Goal: Task Accomplishment & Management: Complete application form

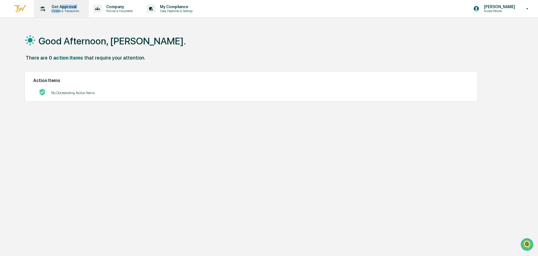
click at [60, 9] on div "Get Approval Content & Transactions" at bounding box center [64, 9] width 35 height 8
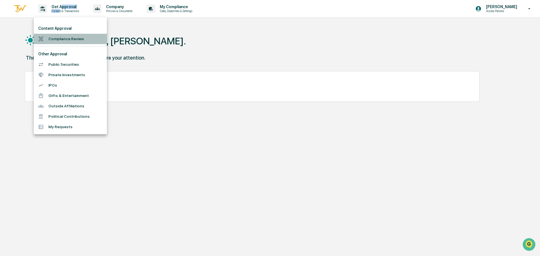
click at [65, 41] on li "Compliance Review" at bounding box center [70, 39] width 73 height 10
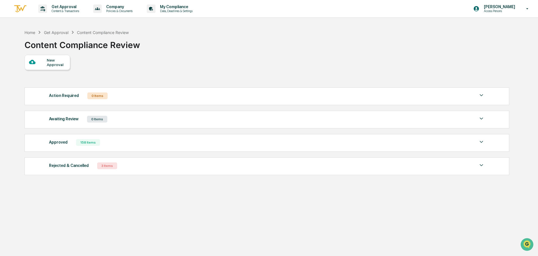
click at [57, 61] on div "New Approval" at bounding box center [56, 62] width 19 height 9
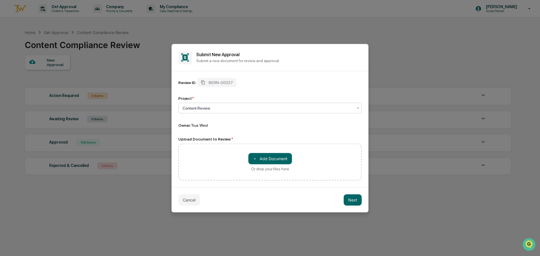
click at [226, 109] on div at bounding box center [268, 108] width 171 height 6
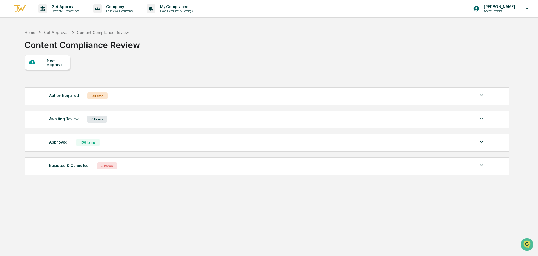
click at [54, 145] on div "Approved" at bounding box center [58, 142] width 19 height 7
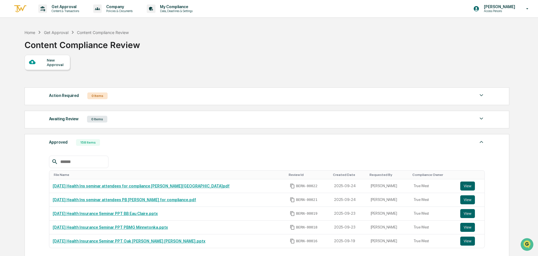
click at [53, 116] on div "Awaiting Review" at bounding box center [64, 118] width 30 height 7
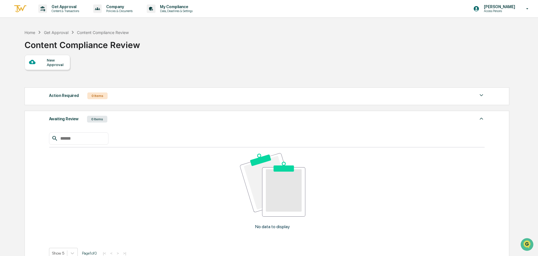
click at [52, 61] on div "New Approval" at bounding box center [56, 62] width 19 height 9
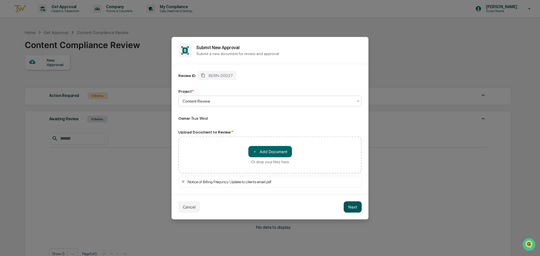
click at [353, 209] on button "Next" at bounding box center [353, 207] width 18 height 11
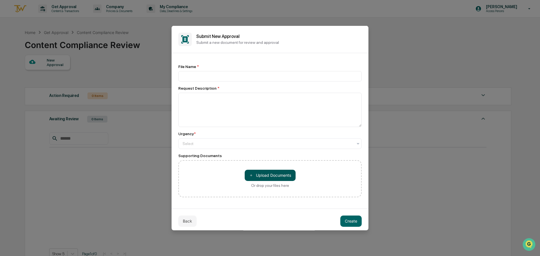
scroll to position [3, 0]
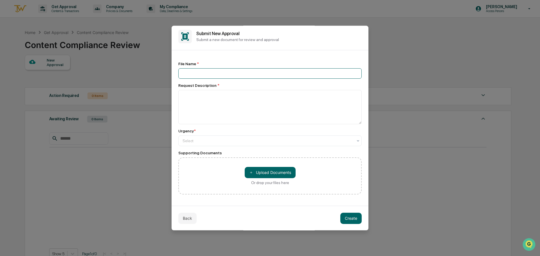
click at [200, 73] on input at bounding box center [270, 73] width 184 height 10
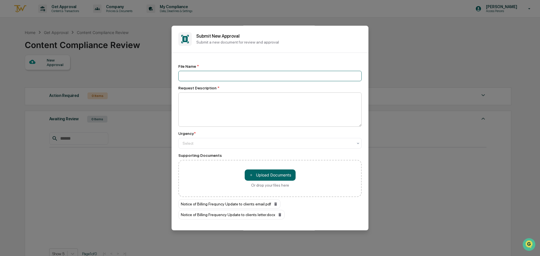
scroll to position [0, 0]
click at [188, 75] on input at bounding box center [270, 76] width 184 height 10
paste input "**********"
type input "**********"
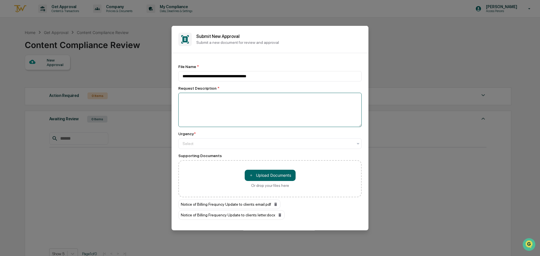
click at [253, 102] on textarea at bounding box center [270, 110] width 184 height 34
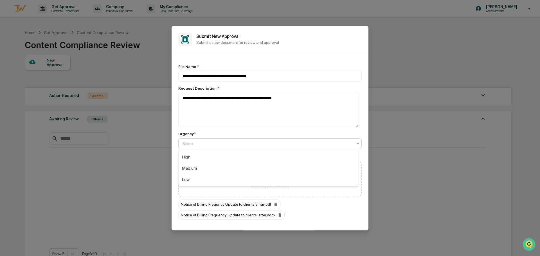
click at [205, 140] on div "Select" at bounding box center [268, 144] width 176 height 8
click at [195, 154] on div "High" at bounding box center [269, 157] width 180 height 11
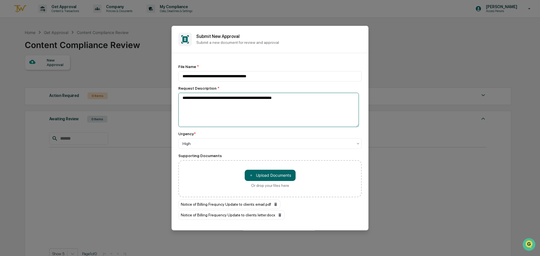
click at [281, 99] on textarea "**********" at bounding box center [268, 110] width 181 height 34
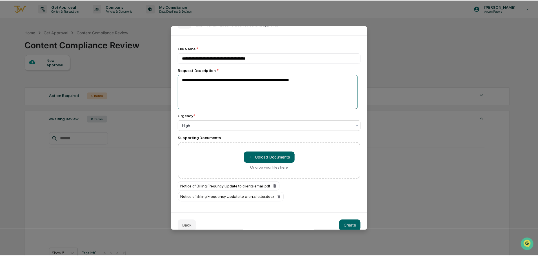
scroll to position [26, 0]
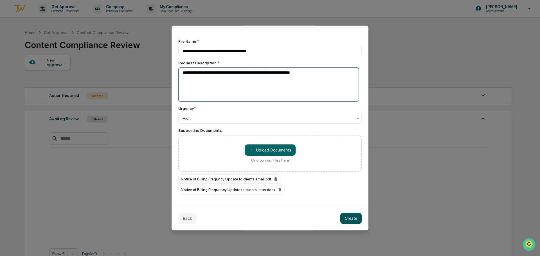
type textarea "**********"
click at [346, 220] on button "Create" at bounding box center [351, 218] width 21 height 11
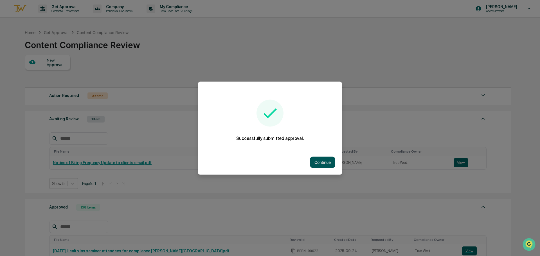
click at [310, 161] on button "Continue" at bounding box center [322, 162] width 25 height 11
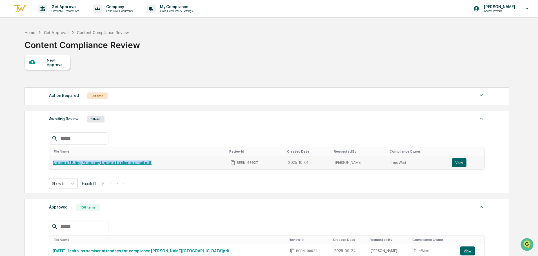
drag, startPoint x: 152, startPoint y: 162, endPoint x: 52, endPoint y: 162, distance: 100.2
click at [52, 162] on td "Notice of Billing Frequncy Update to clients email.pdf" at bounding box center [138, 163] width 178 height 14
copy link "Notice of Billing Frequncy Update to clients email.pdf"
click at [54, 62] on div "New Approval" at bounding box center [56, 62] width 19 height 9
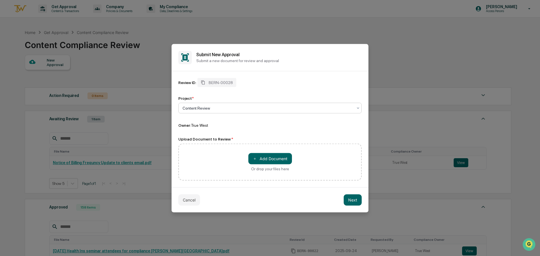
click at [354, 107] on div "Content Review" at bounding box center [268, 108] width 176 height 8
click at [354, 108] on div "Content Review" at bounding box center [268, 108] width 176 height 8
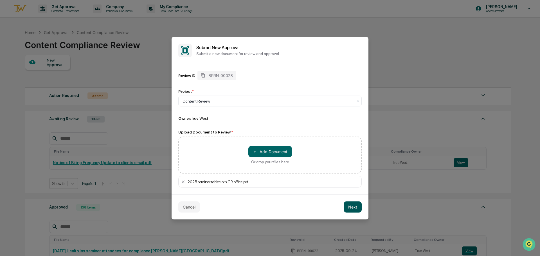
click at [353, 208] on button "Next" at bounding box center [353, 207] width 18 height 11
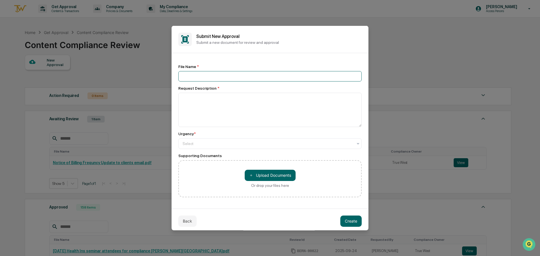
click at [188, 75] on input at bounding box center [270, 76] width 184 height 10
click at [215, 76] on input at bounding box center [270, 76] width 184 height 10
paste input "**********"
type input "**********"
click at [211, 112] on textarea at bounding box center [270, 110] width 184 height 34
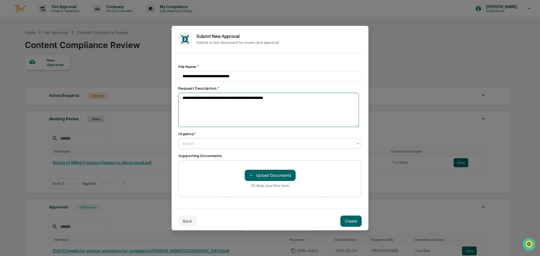
type textarea "**********"
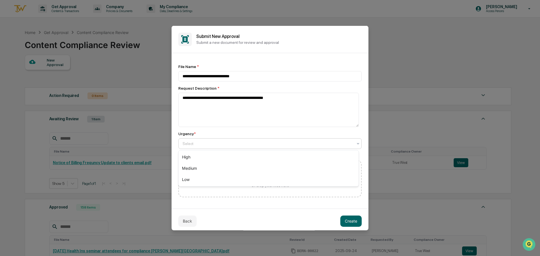
click at [198, 146] on div at bounding box center [268, 144] width 171 height 6
click at [193, 168] on div "Medium" at bounding box center [269, 168] width 180 height 11
click at [350, 224] on button "Create" at bounding box center [351, 221] width 21 height 11
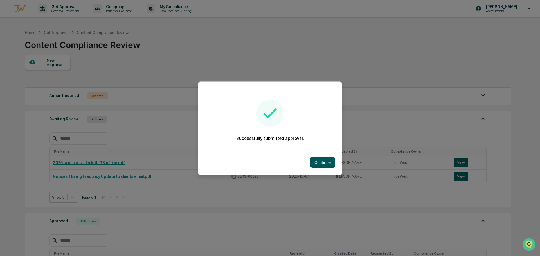
click at [319, 157] on button "Continue" at bounding box center [322, 162] width 25 height 11
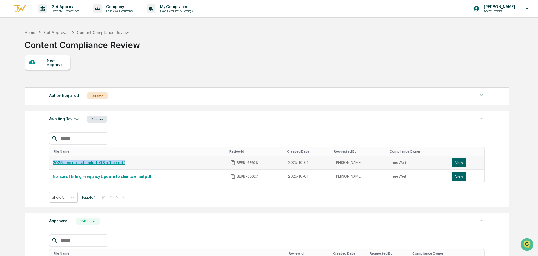
drag, startPoint x: 134, startPoint y: 166, endPoint x: 53, endPoint y: 164, distance: 81.1
click at [53, 164] on td "2025 seminar tablecloth GB office.pdf" at bounding box center [138, 163] width 178 height 14
copy link "2025 seminar tablecloth GB office.pdf"
